Goal: Find specific page/section

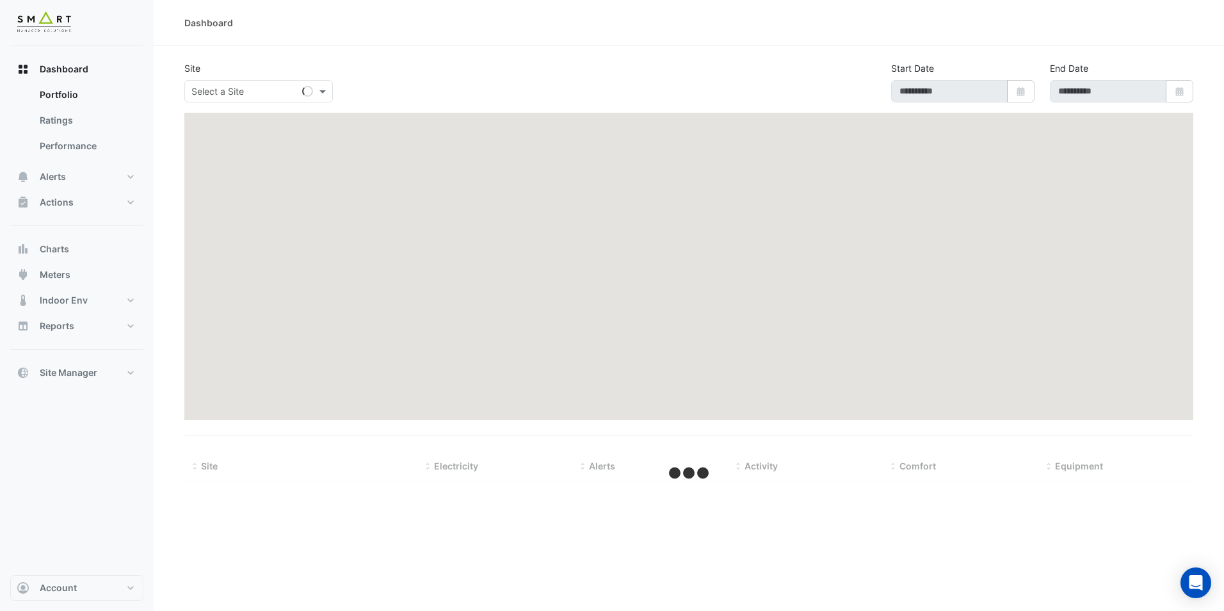
type input "**********"
select select "**"
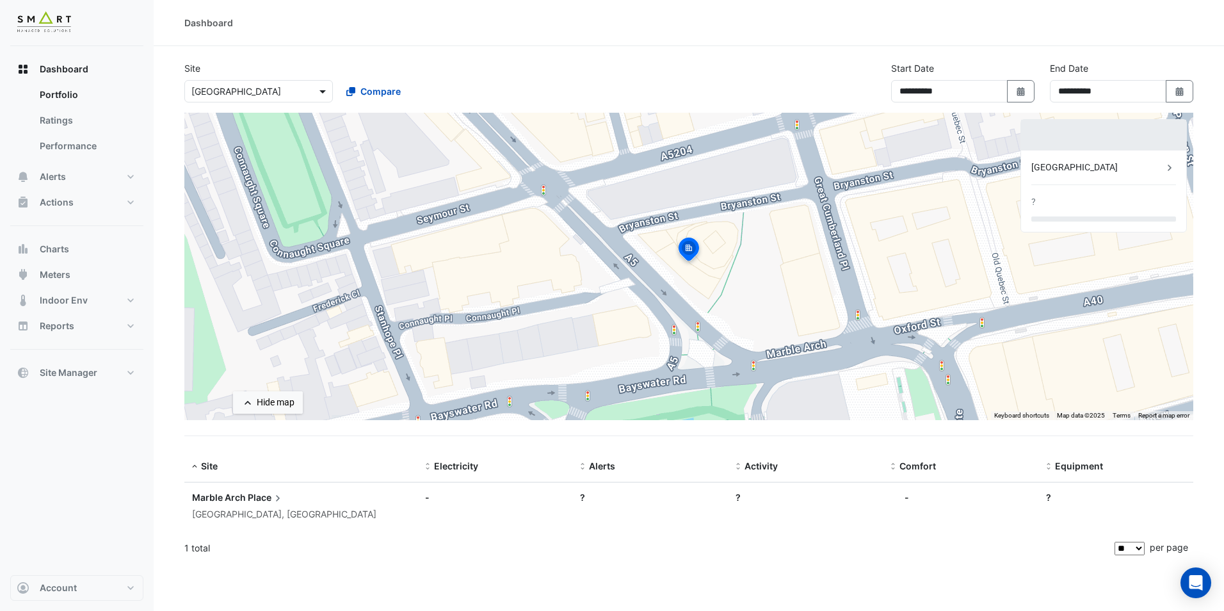
click at [326, 92] on span at bounding box center [324, 91] width 16 height 13
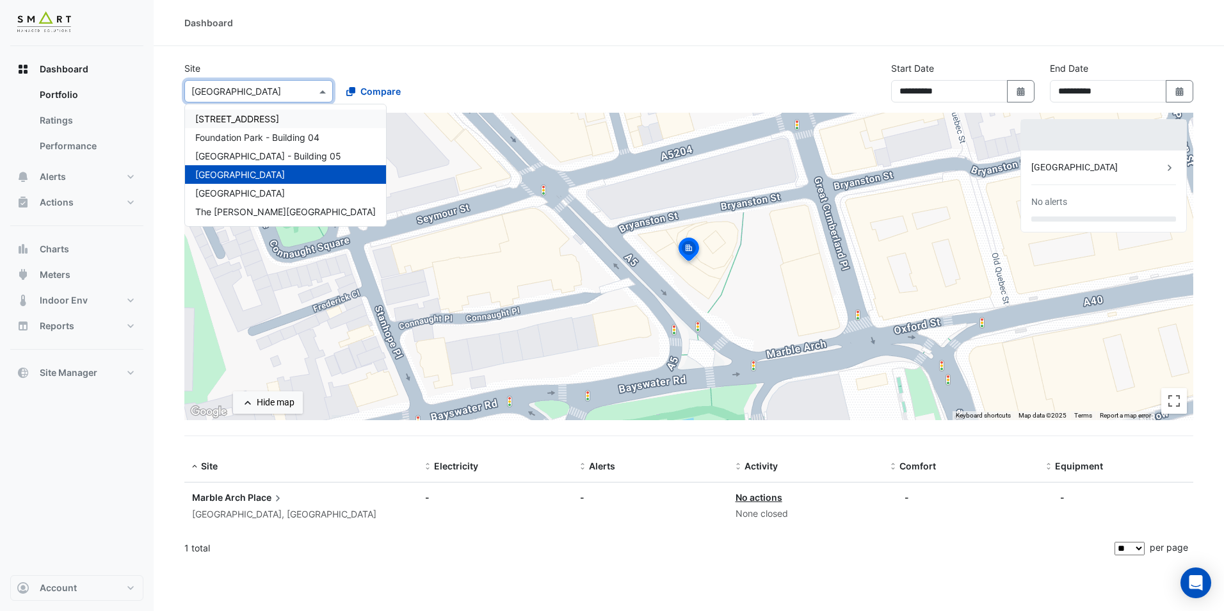
click at [280, 42] on div "Dashboard" at bounding box center [689, 23] width 1071 height 46
